Goal: Browse casually

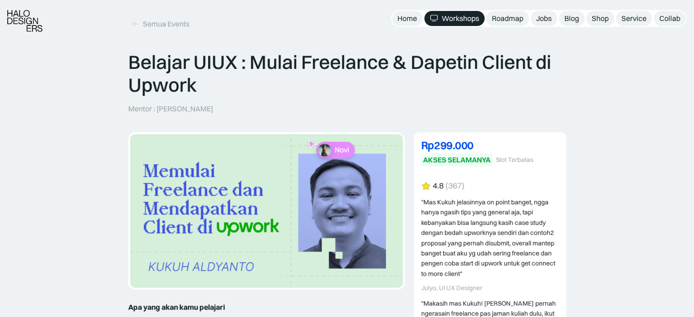
scroll to position [46, 0]
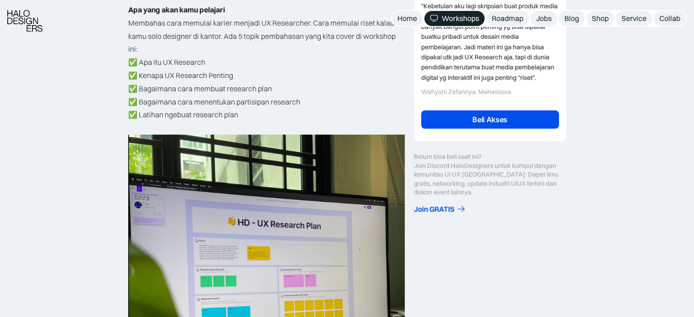
scroll to position [456, 0]
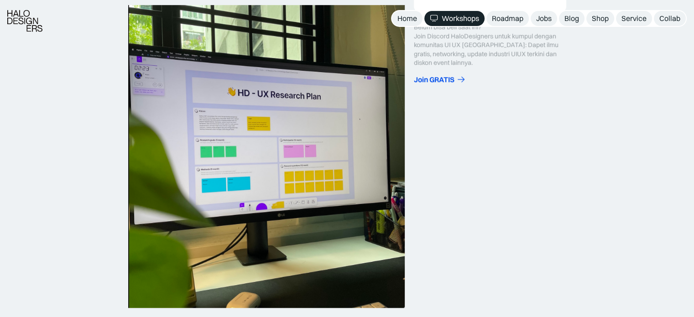
click at [270, 107] on img at bounding box center [266, 156] width 276 height 303
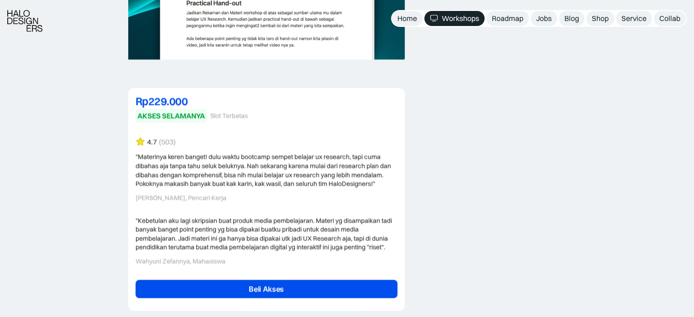
scroll to position [1870, 0]
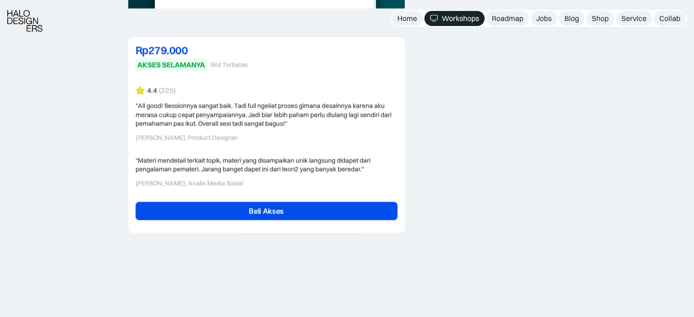
scroll to position [2052, 0]
